Goal: Check status: Check status

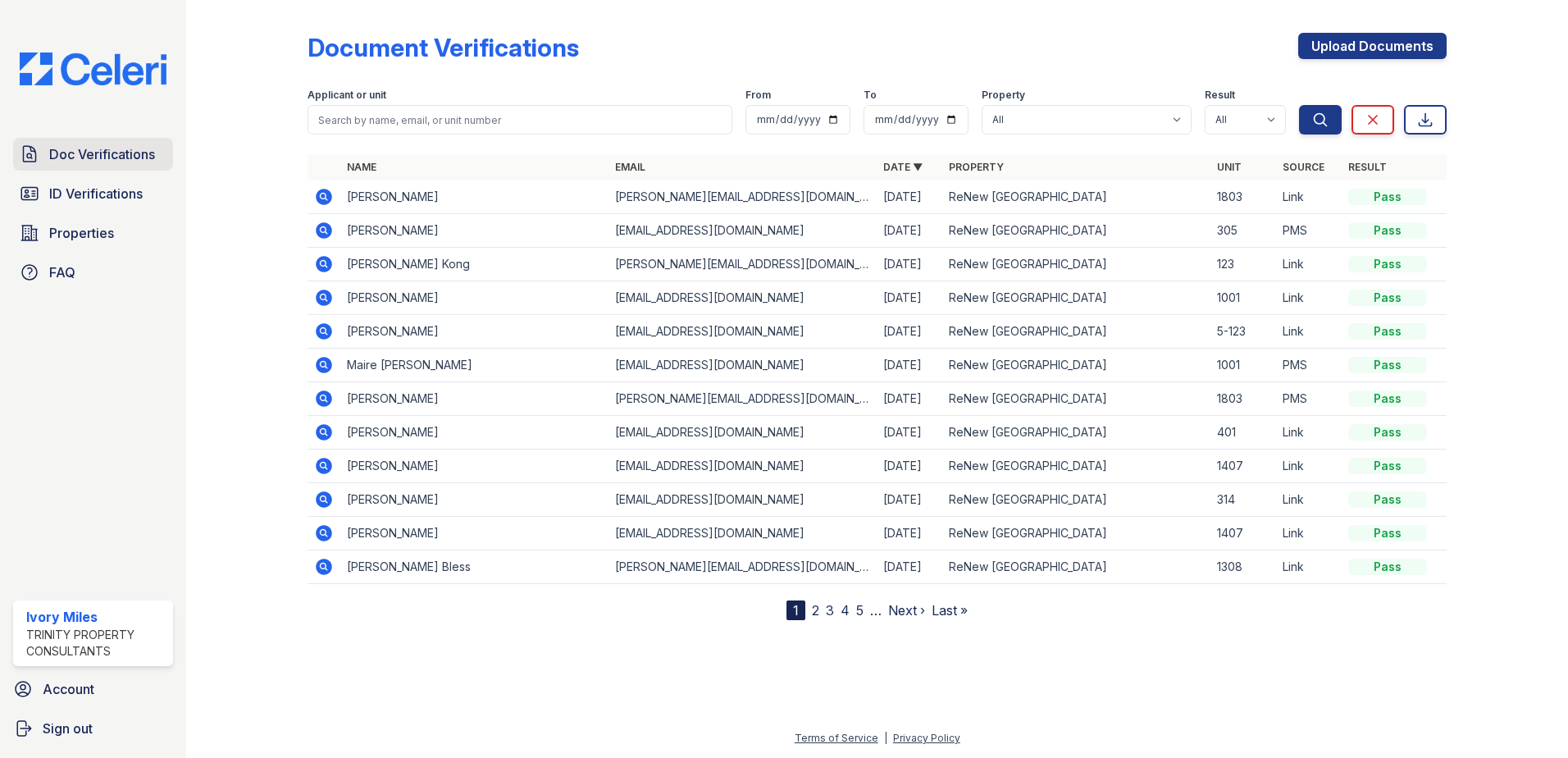
click at [133, 155] on span "Doc Verifications" at bounding box center [103, 154] width 106 height 20
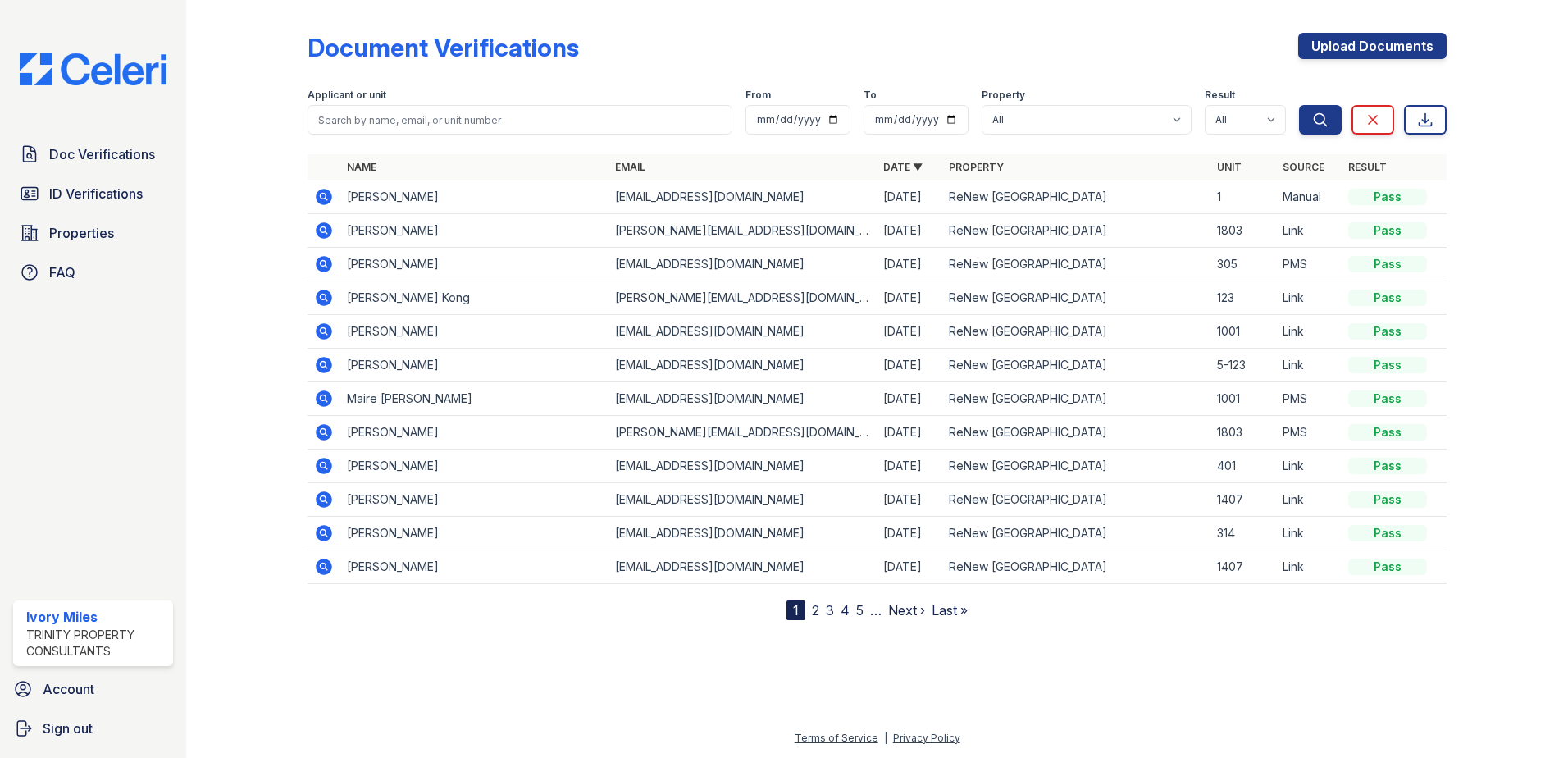
click at [332, 194] on icon at bounding box center [324, 197] width 16 height 16
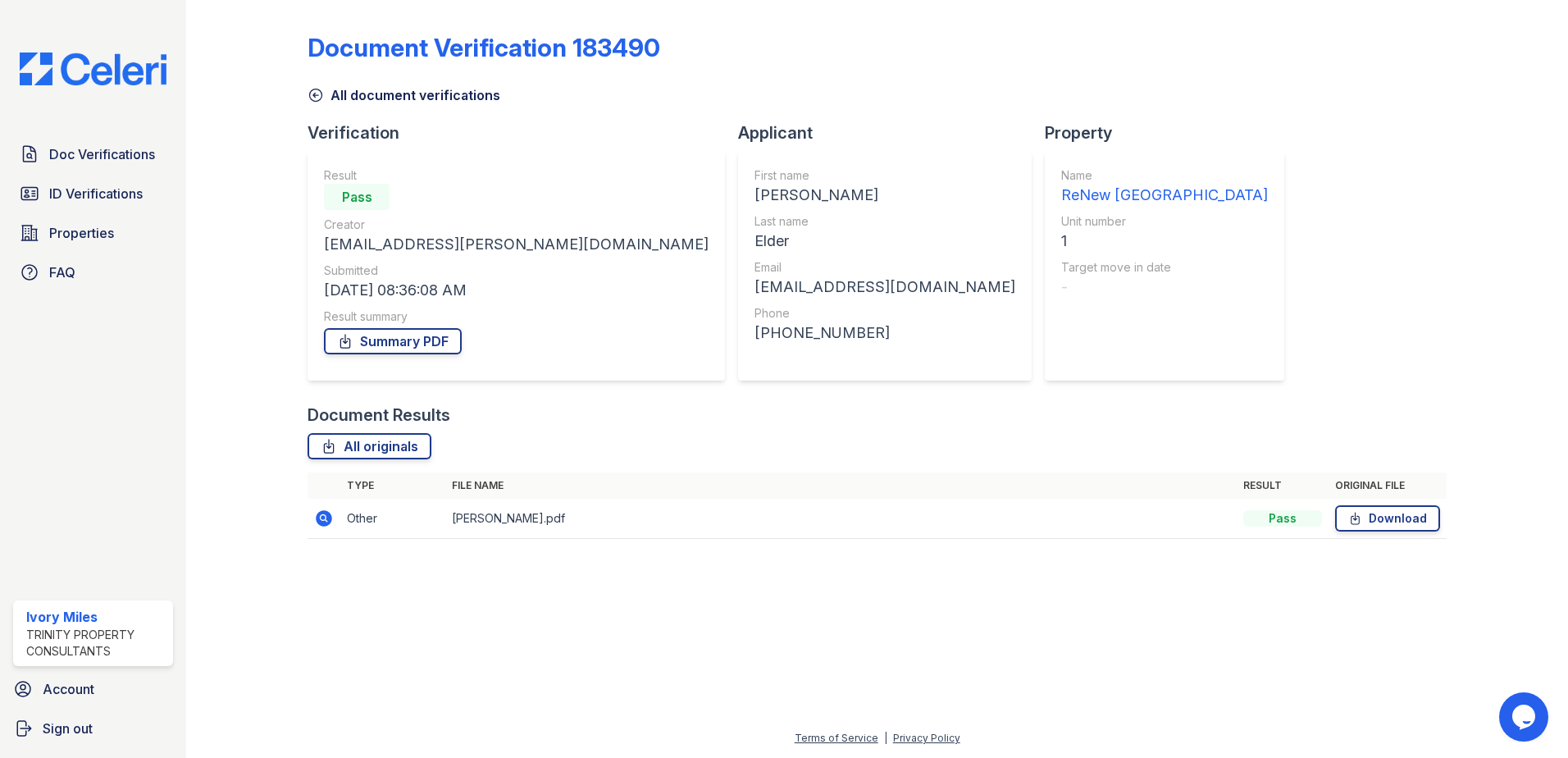
click at [324, 524] on icon at bounding box center [324, 518] width 16 height 16
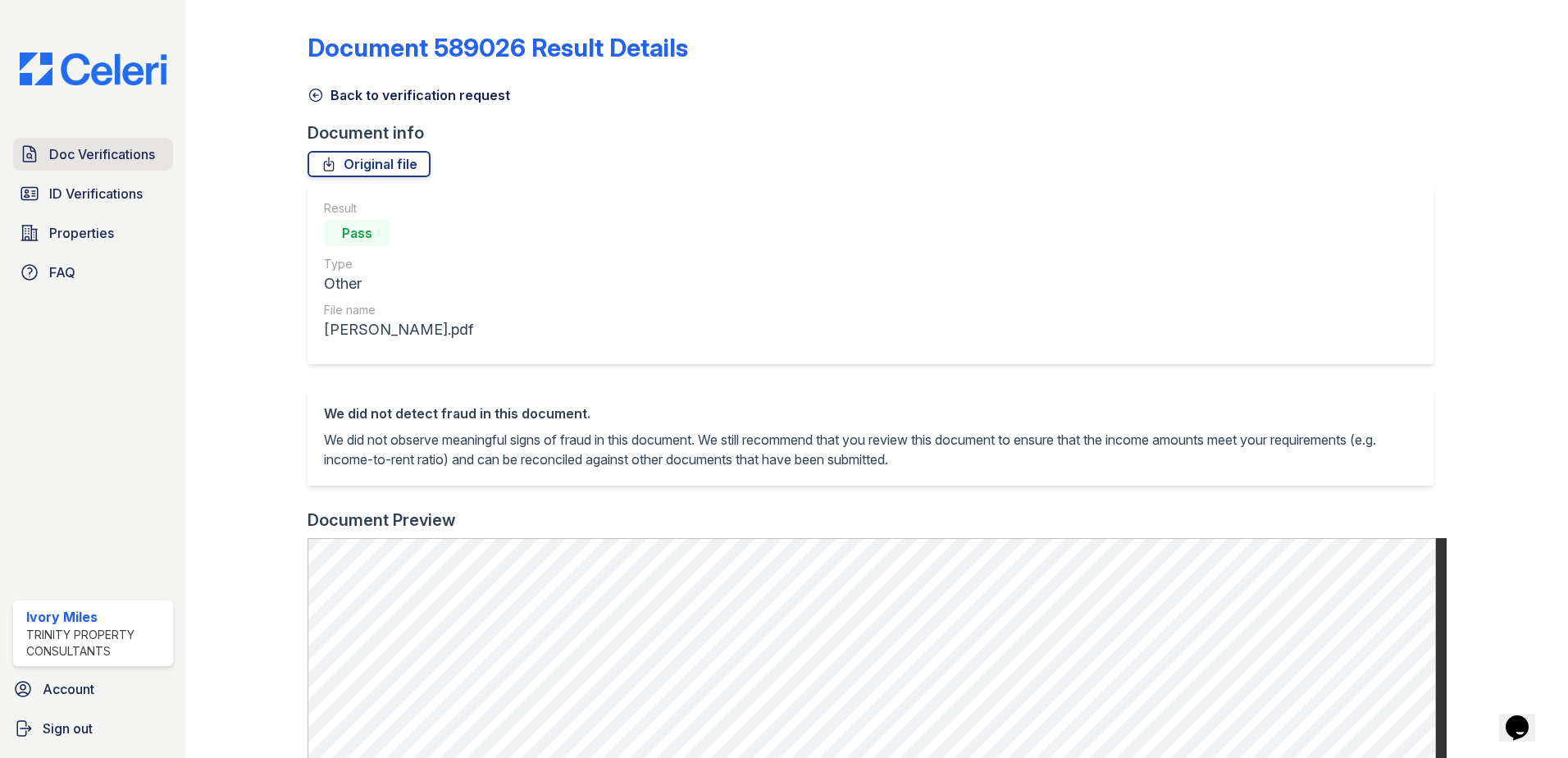
click at [62, 160] on span "Doc Verifications" at bounding box center [103, 154] width 106 height 20
